Goal: Information Seeking & Learning: Learn about a topic

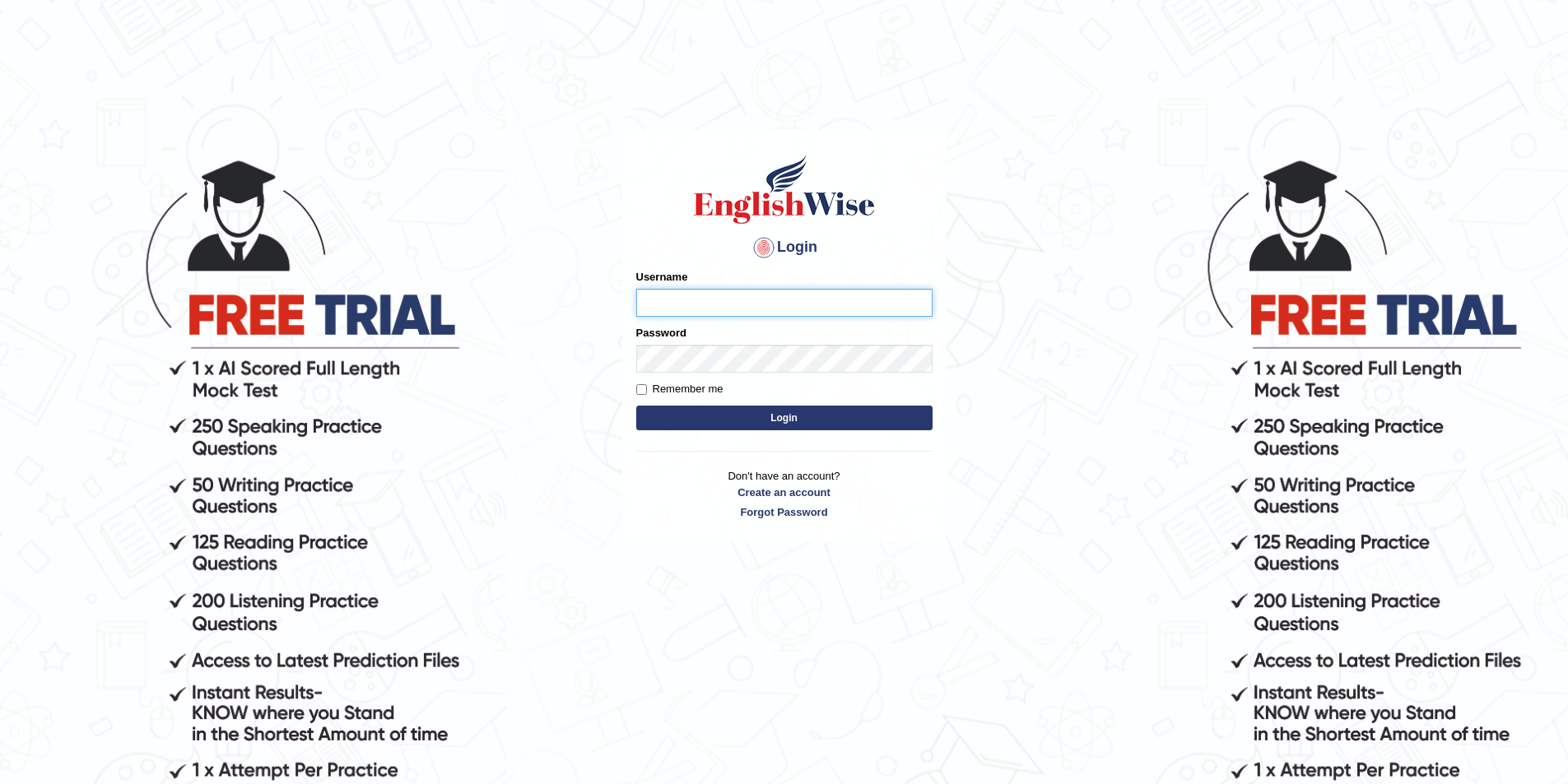
type input "sudhesh2025"
click at [793, 414] on button "Login" at bounding box center [784, 418] width 296 height 24
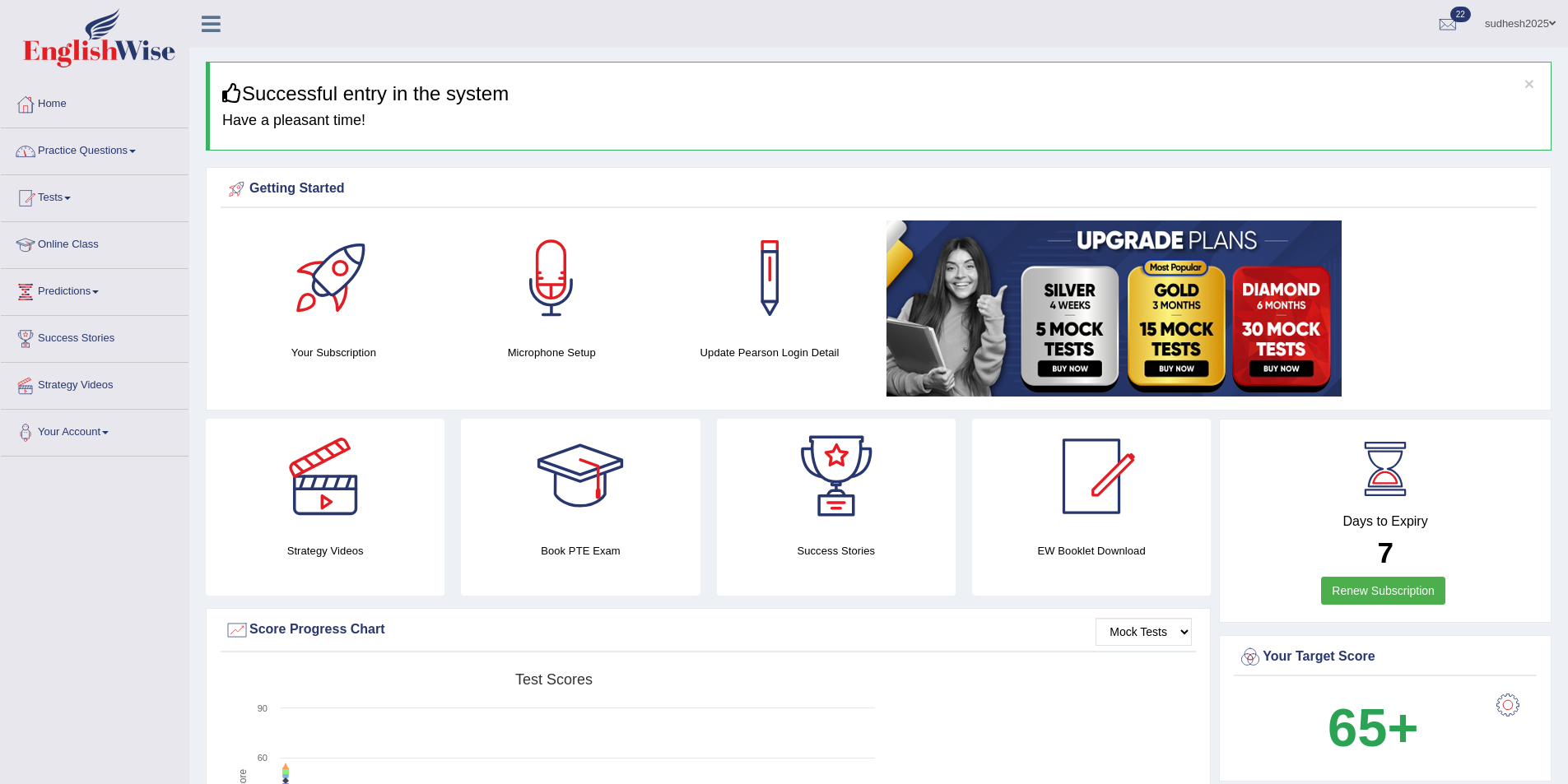
click at [73, 147] on link "Practice Questions" at bounding box center [95, 148] width 187 height 41
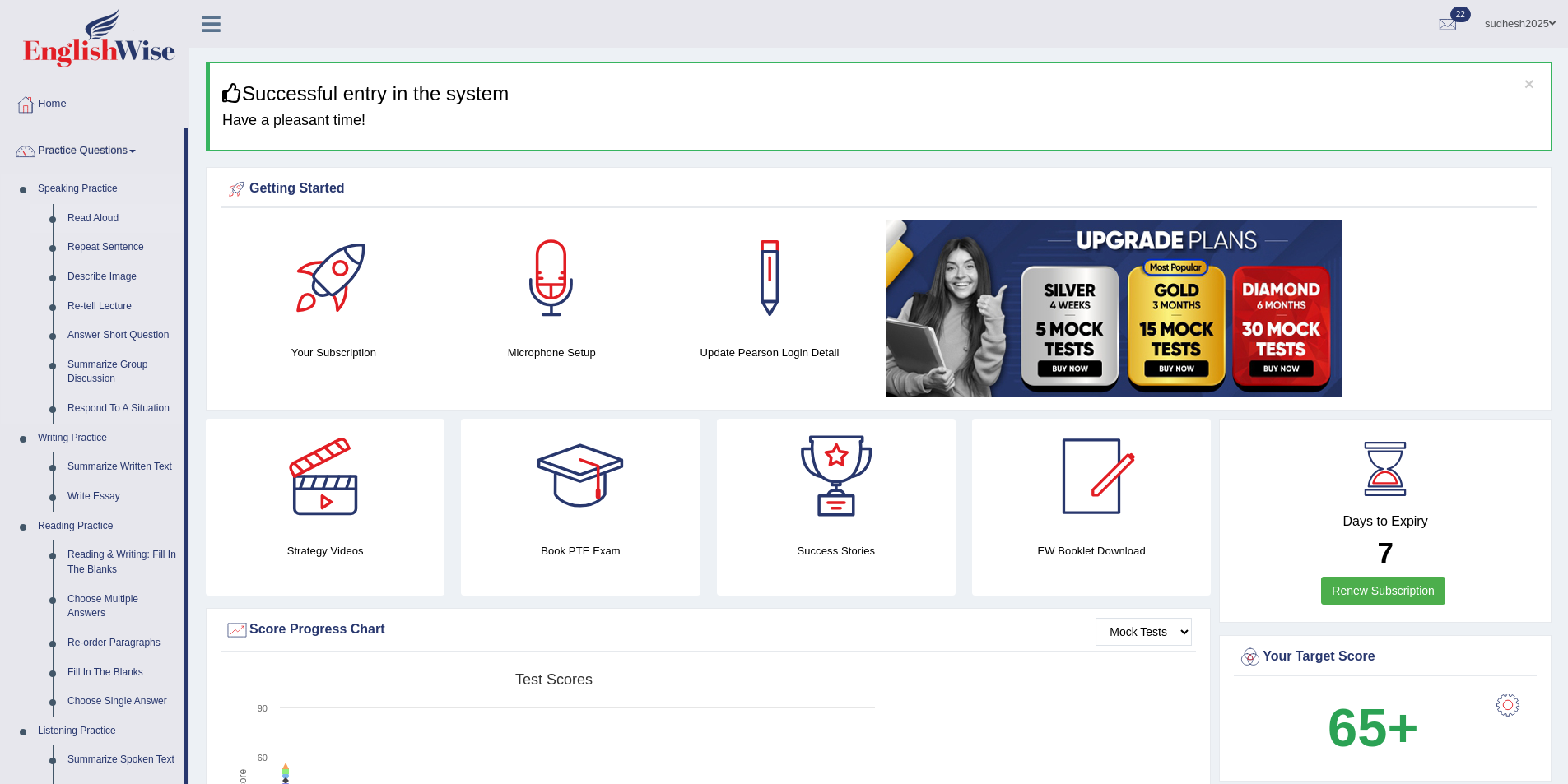
click at [96, 211] on link "Read Aloud" at bounding box center [121, 219] width 124 height 29
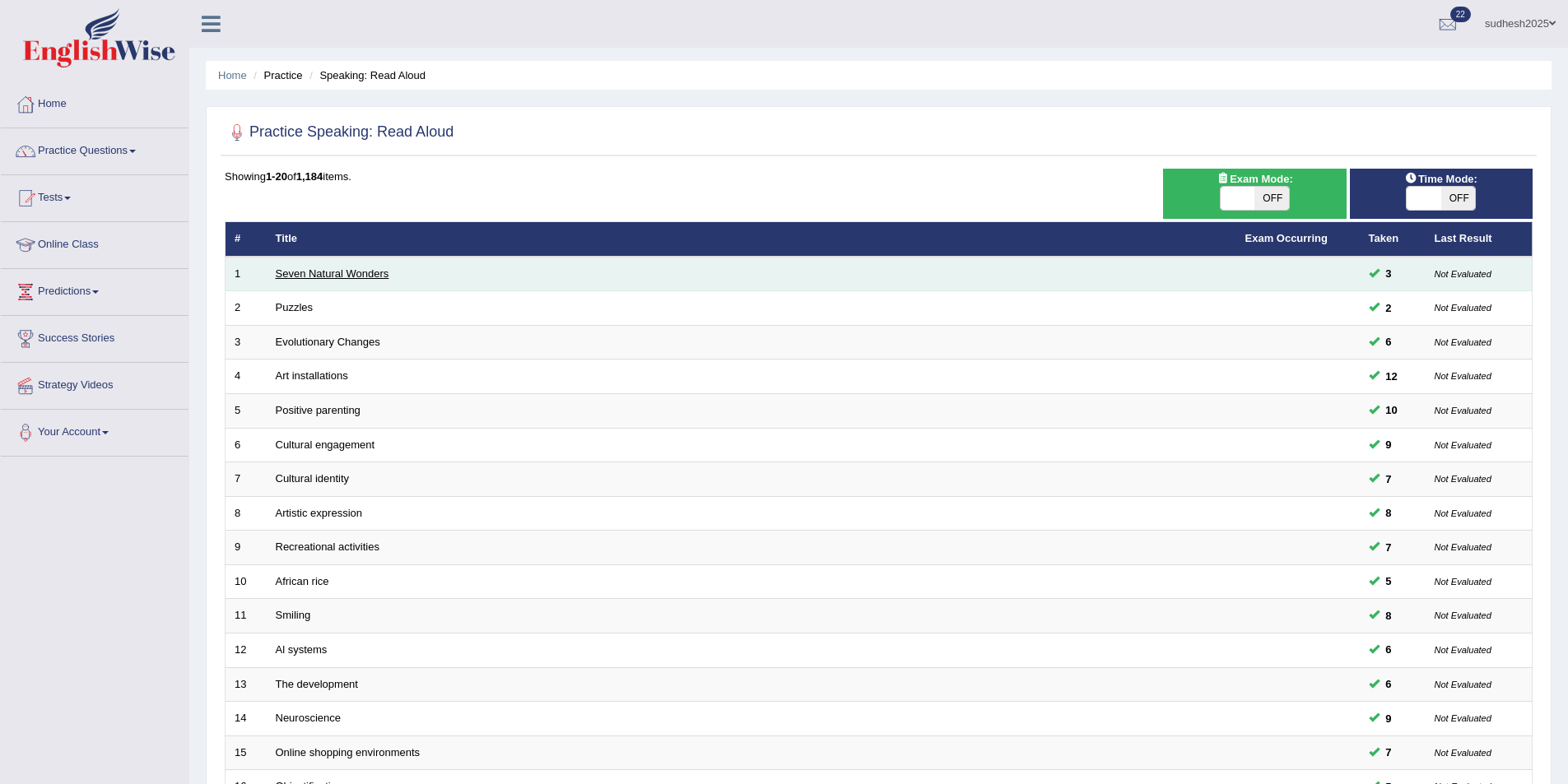
click at [336, 272] on link "Seven Natural Wonders" at bounding box center [332, 273] width 114 height 12
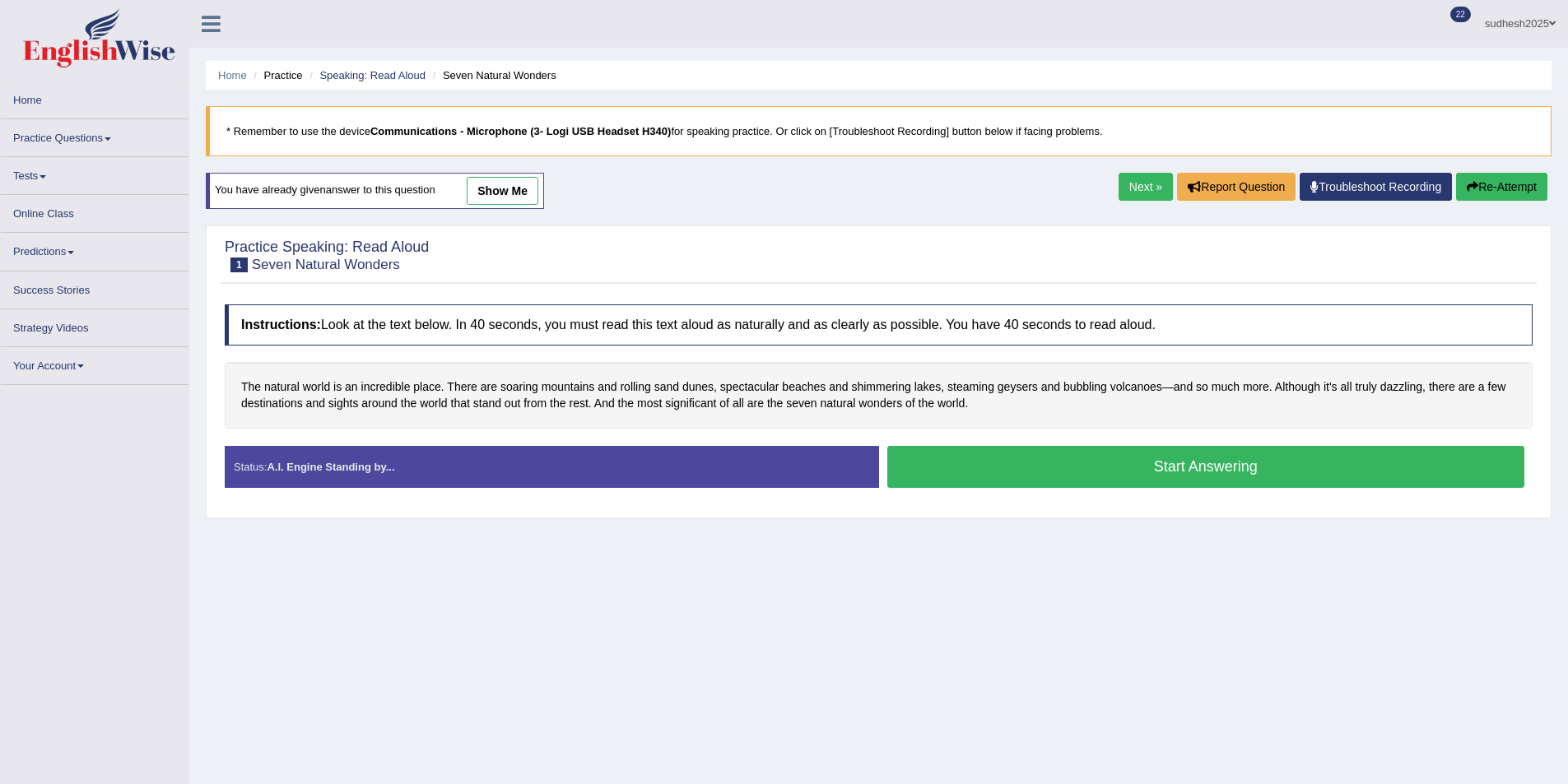
click at [1044, 475] on button "Start Answering" at bounding box center [1206, 467] width 638 height 42
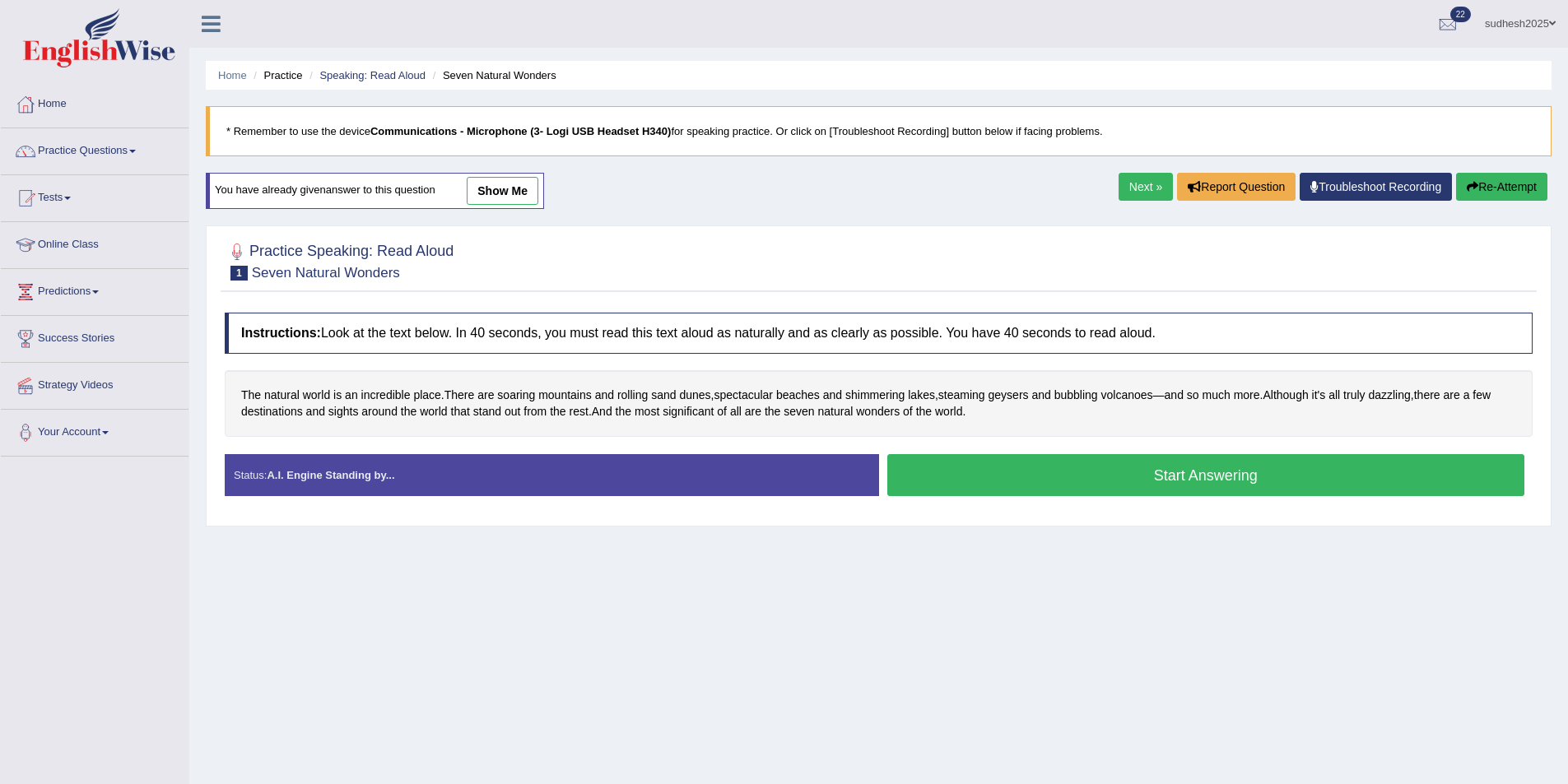
click at [1040, 477] on button "Start Answering" at bounding box center [1206, 475] width 638 height 42
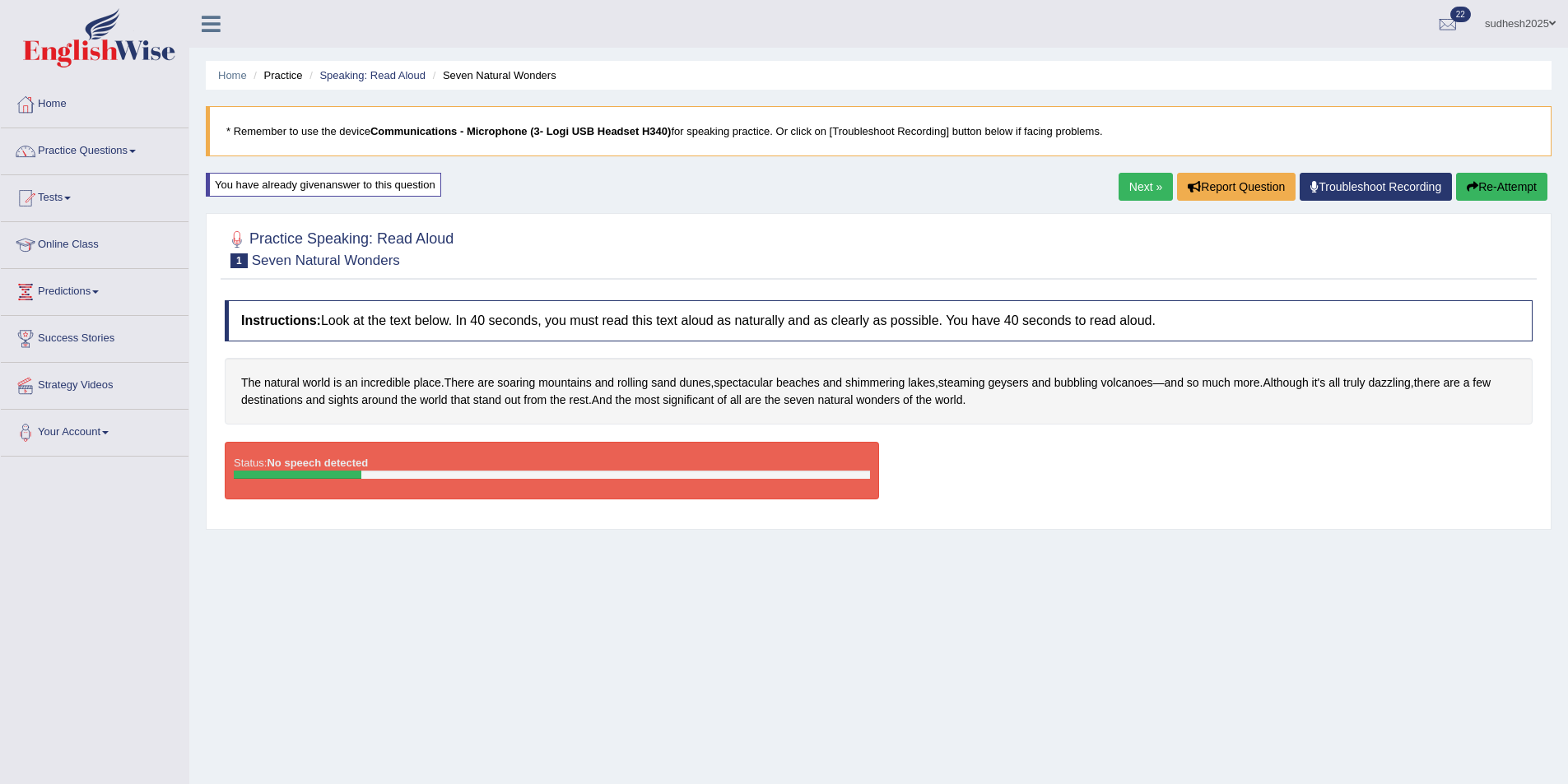
click at [978, 461] on div "Status: No speech detected Start Answering Stop Recording" at bounding box center [878, 478] width 1308 height 74
click at [138, 154] on link "Practice Questions" at bounding box center [95, 148] width 187 height 41
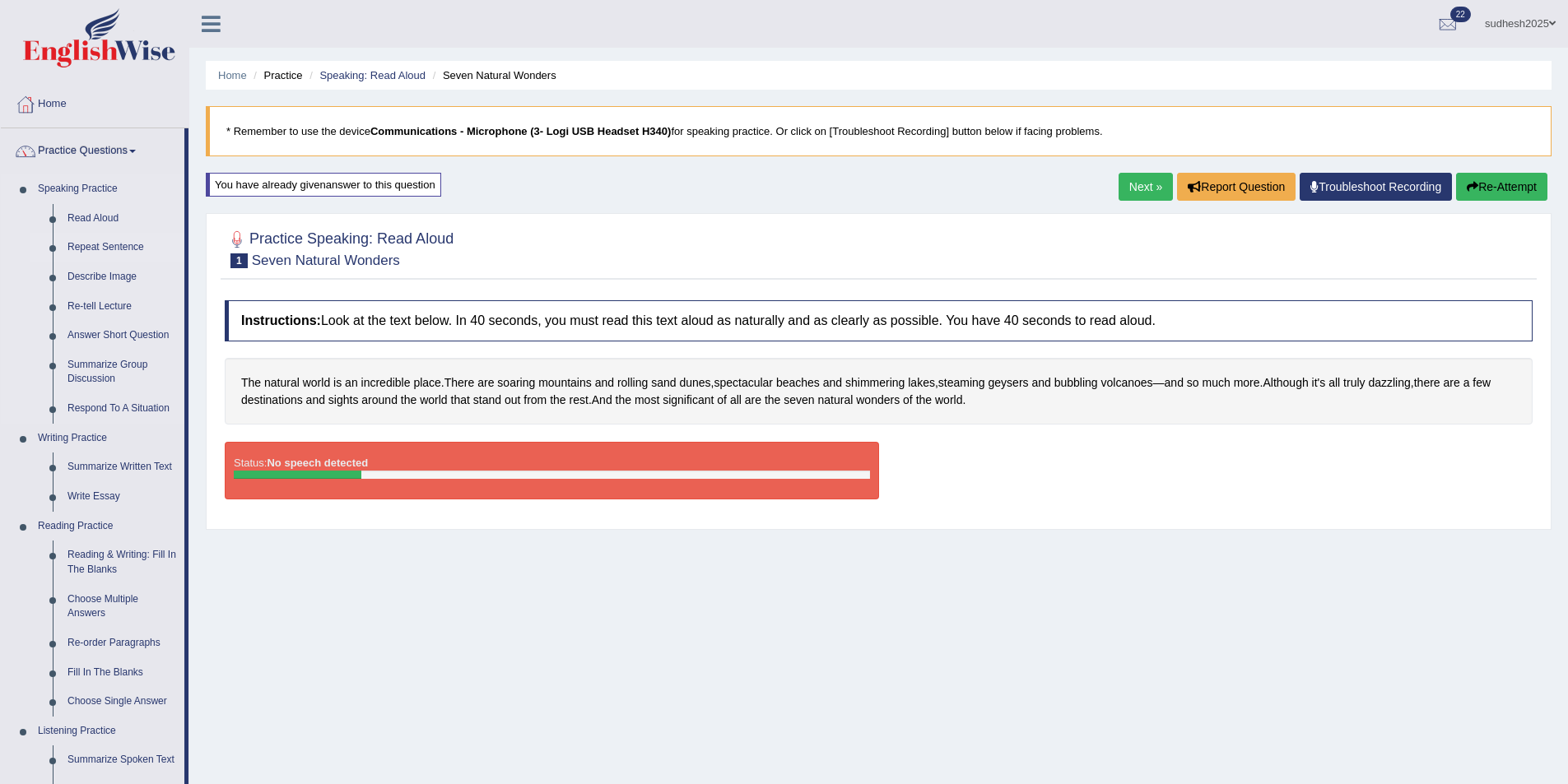
click at [108, 245] on link "Repeat Sentence" at bounding box center [121, 247] width 124 height 29
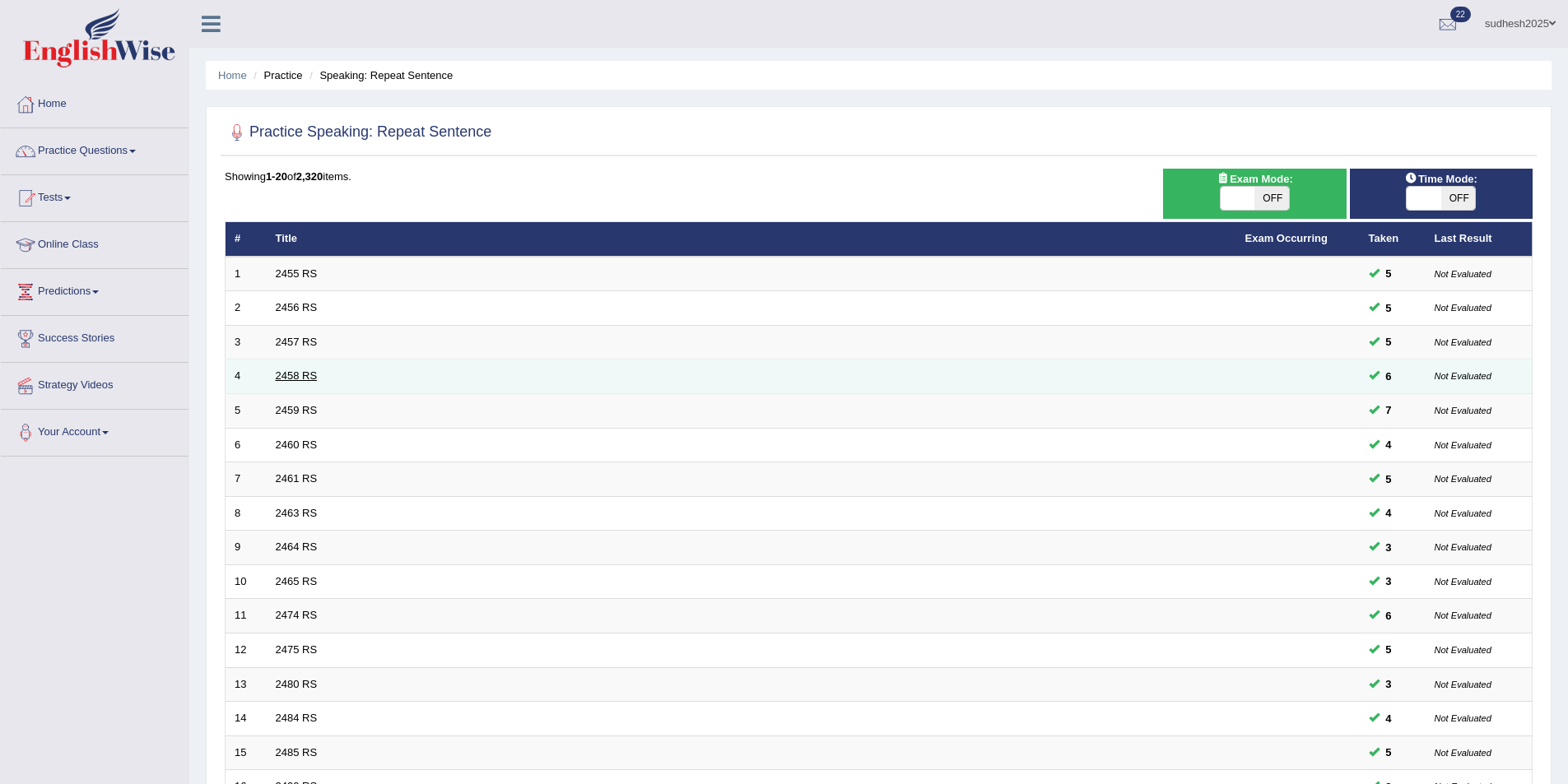
click at [289, 375] on link "2458 RS" at bounding box center [297, 376] width 42 height 12
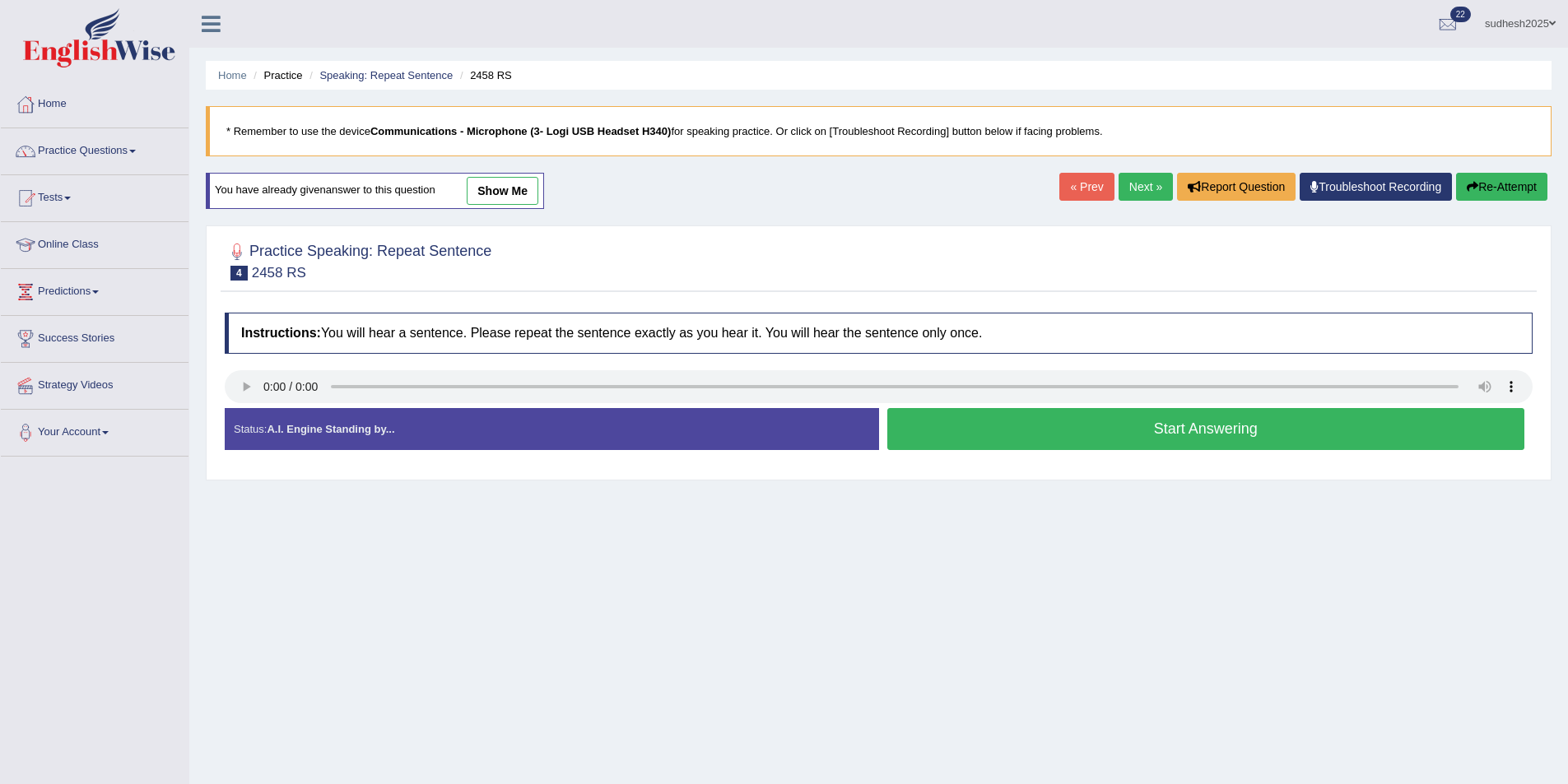
drag, startPoint x: 966, startPoint y: 434, endPoint x: 787, endPoint y: 493, distance: 188.5
click at [808, 500] on div "Home Practice Speaking: Repeat Sentence 2458 RS * Remember to use the device Co…" at bounding box center [878, 411] width 1379 height 823
click at [966, 428] on button "Start Answering" at bounding box center [1206, 428] width 638 height 42
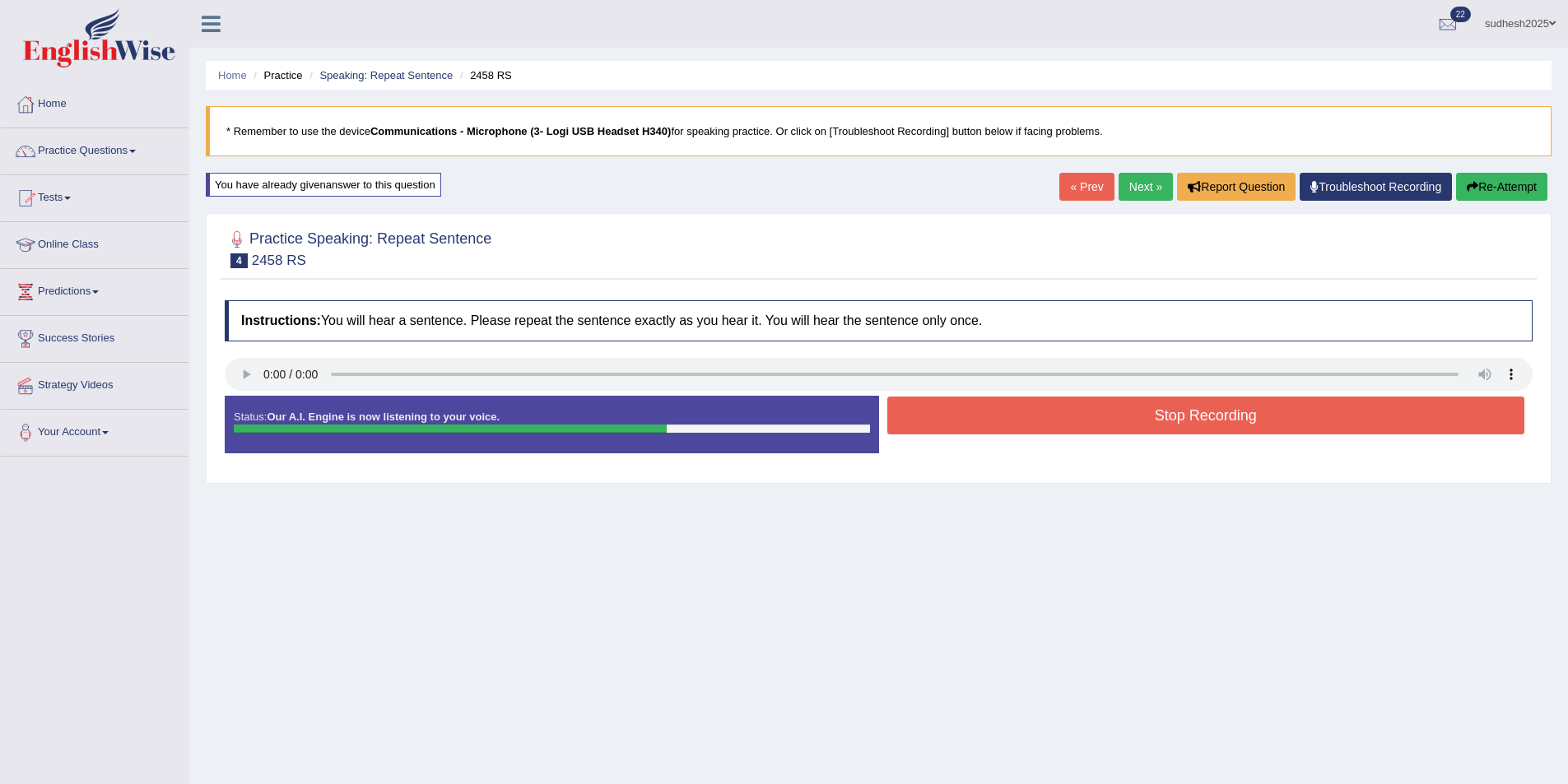
click at [1018, 421] on button "Stop Recording" at bounding box center [1206, 415] width 638 height 38
click at [1018, 421] on div "Status: Our A.I. Engine is now listening to your voice. Start Answering Stop Re…" at bounding box center [878, 432] width 1308 height 74
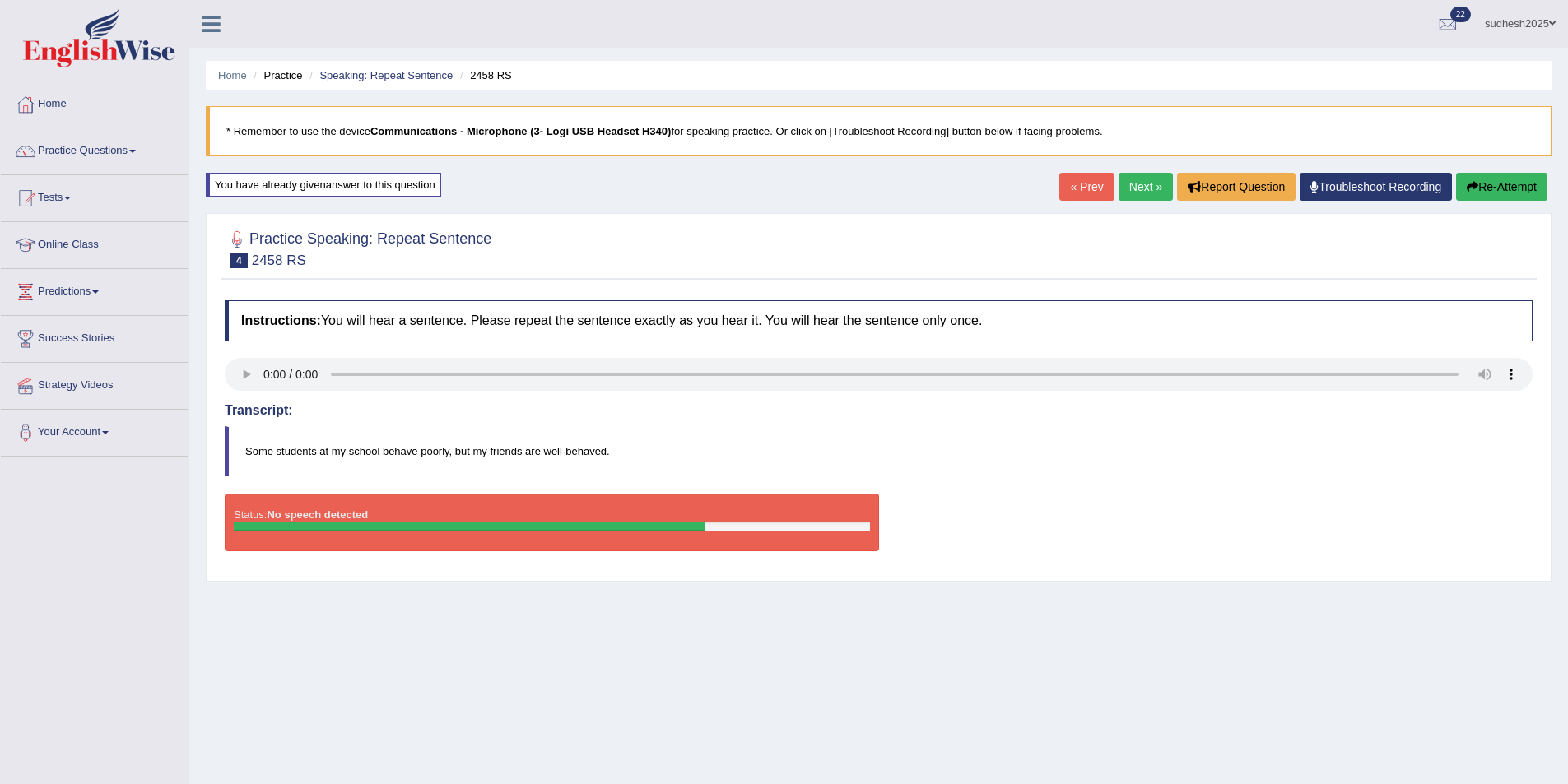
click at [1136, 187] on link "Next »" at bounding box center [1145, 186] width 55 height 28
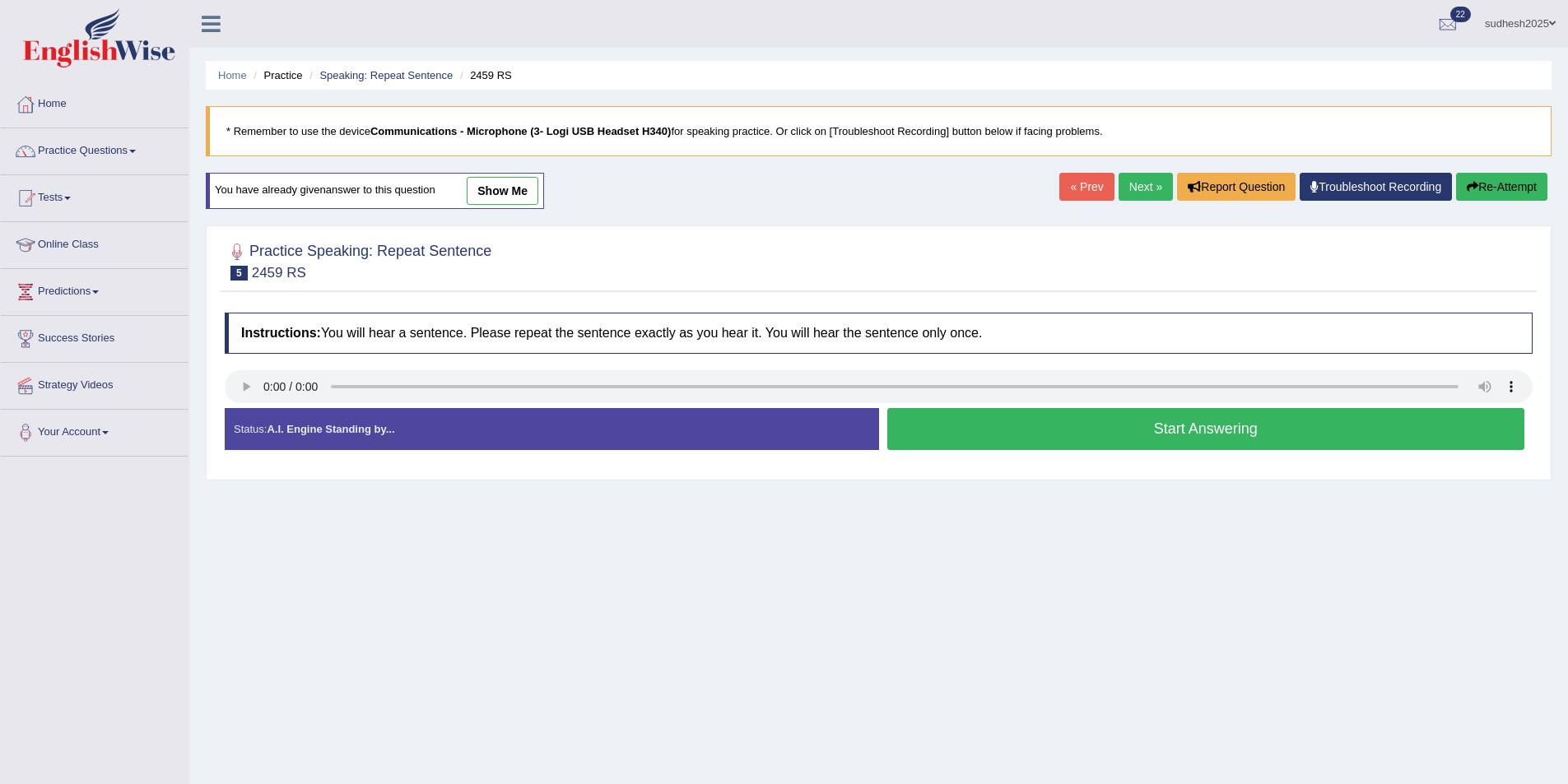
click at [1096, 432] on button "Start Answering" at bounding box center [1206, 428] width 638 height 42
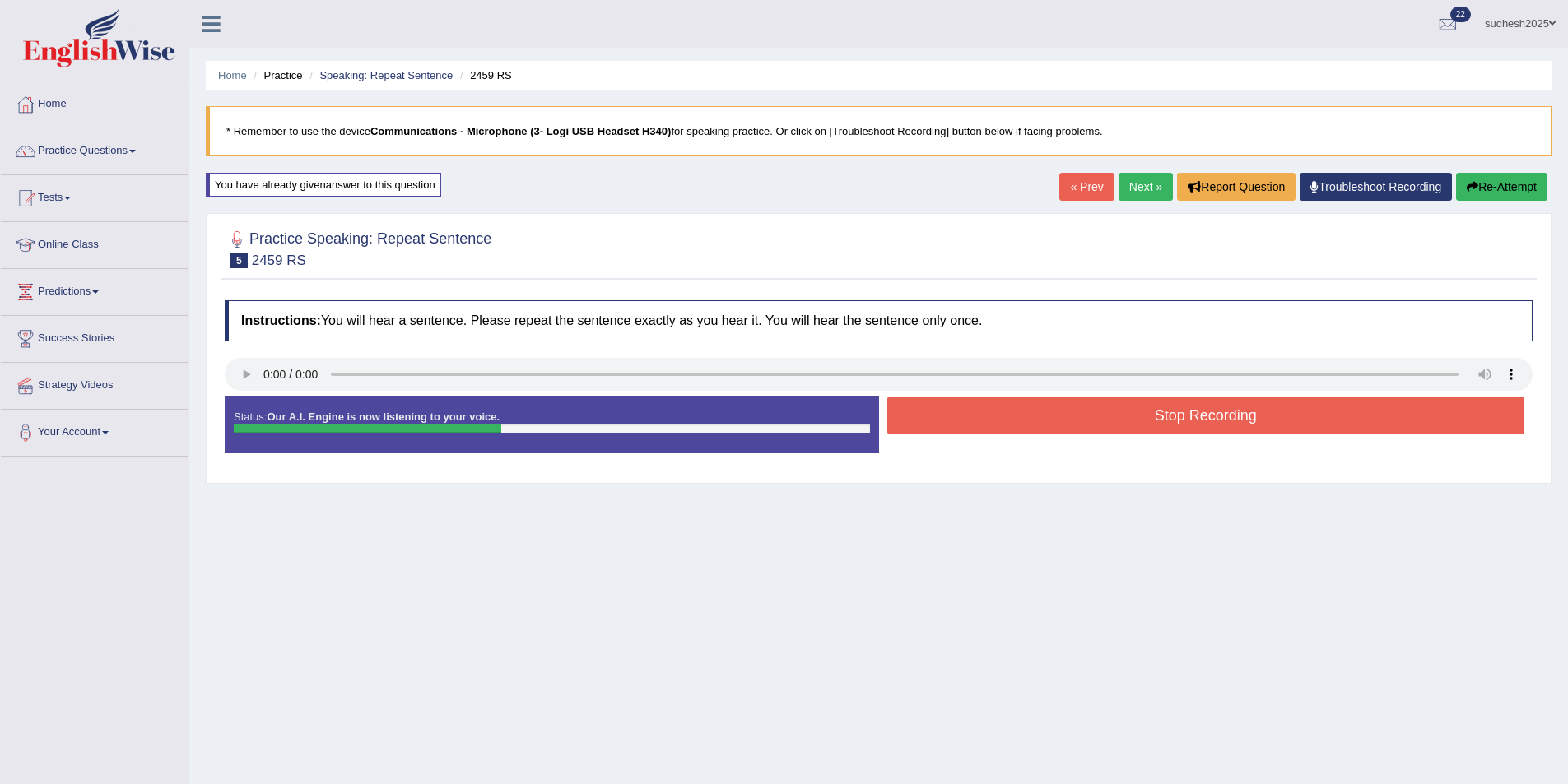
click at [1102, 419] on button "Stop Recording" at bounding box center [1206, 415] width 638 height 38
